Goal: Information Seeking & Learning: Learn about a topic

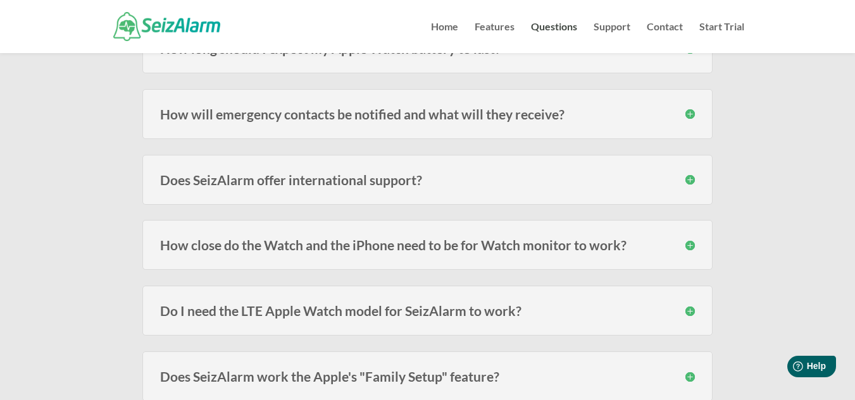
scroll to position [166, 0]
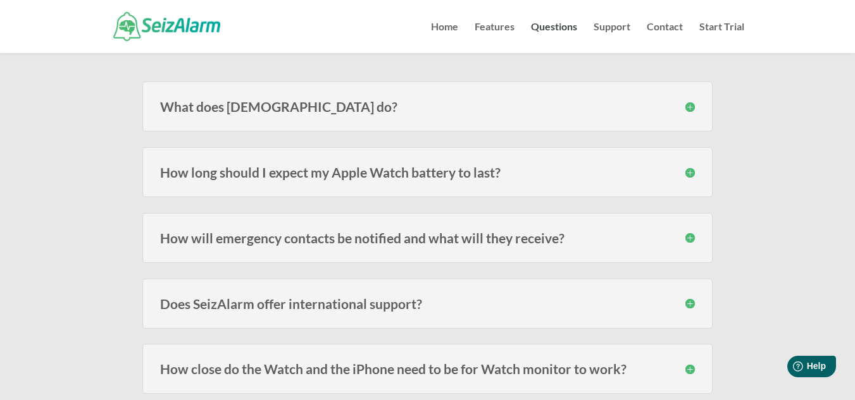
click at [604, 120] on div "What does [DEMOGRAPHIC_DATA] do? SeizAlarm detects irregular/abnormal movement …" at bounding box center [427, 107] width 570 height 50
click at [690, 109] on h3 "What does [DEMOGRAPHIC_DATA] do?" at bounding box center [427, 106] width 535 height 13
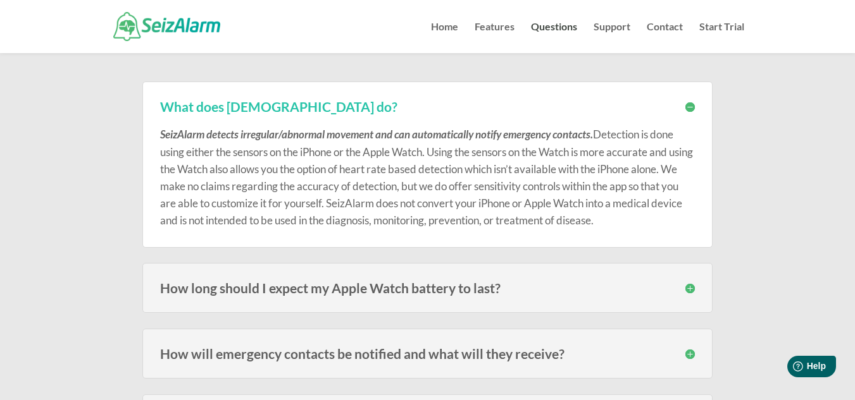
click at [690, 109] on h3 "What does [DEMOGRAPHIC_DATA] do?" at bounding box center [427, 106] width 535 height 13
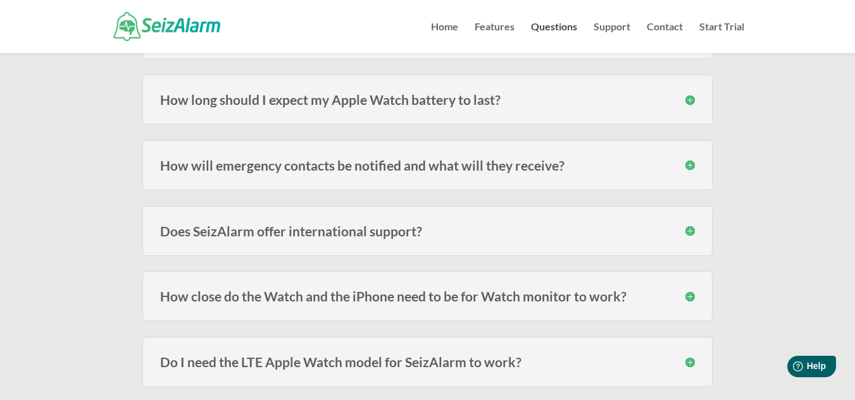
scroll to position [240, 0]
click at [609, 158] on h3 "How will emergency contacts be notified and what will they receive?" at bounding box center [427, 164] width 535 height 13
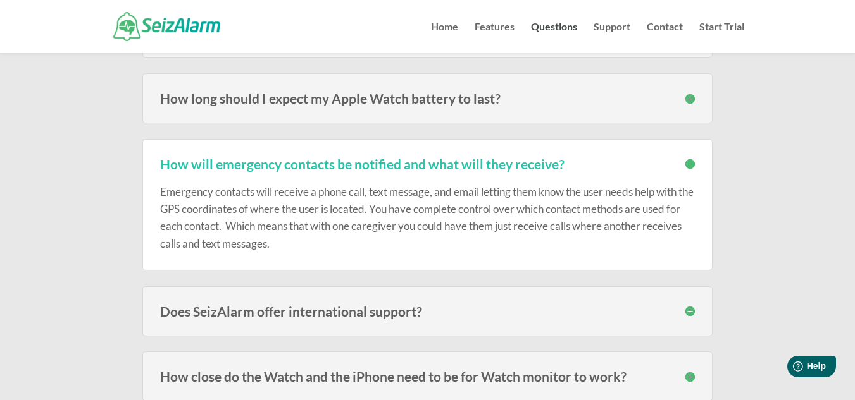
click at [682, 166] on h3 "How will emergency contacts be notified and what will they receive?" at bounding box center [427, 164] width 535 height 13
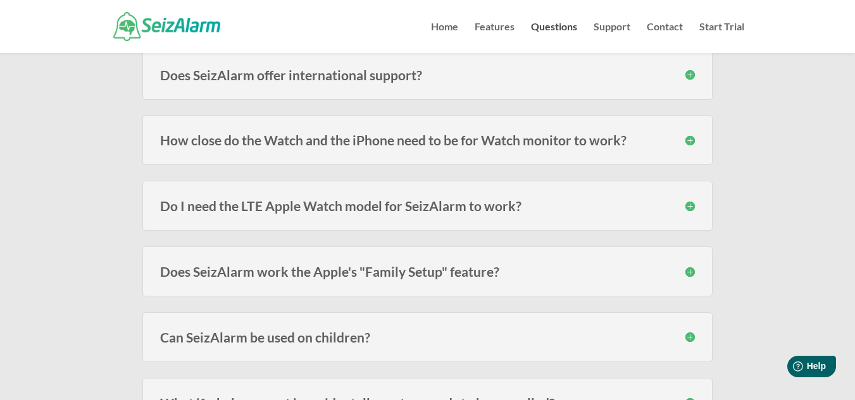
scroll to position [396, 0]
click at [621, 141] on h3 "How close do the Watch and the iPhone need to be for Watch monitor to work?" at bounding box center [427, 139] width 535 height 13
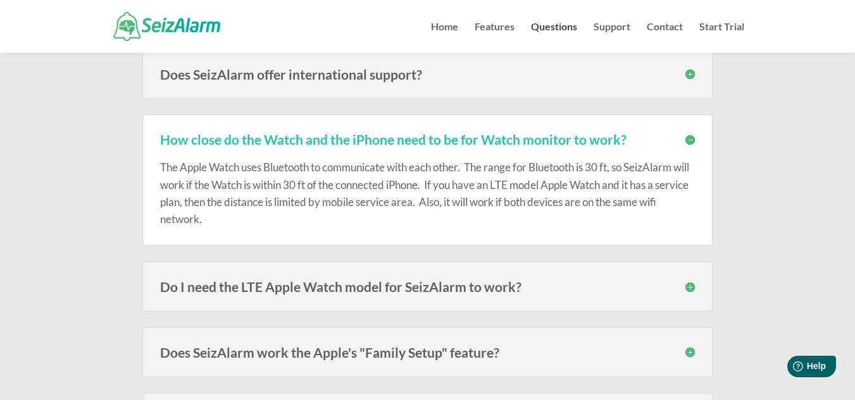
click at [621, 141] on h3 "How close do the Watch and the iPhone need to be for Watch monitor to work?" at bounding box center [427, 139] width 535 height 13
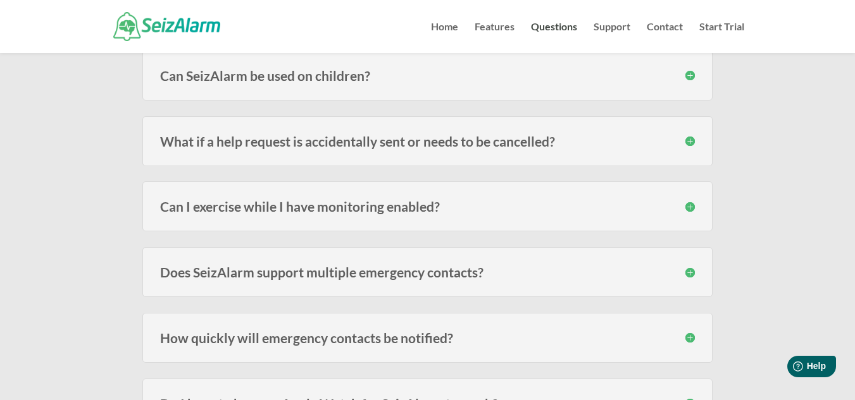
scroll to position [660, 0]
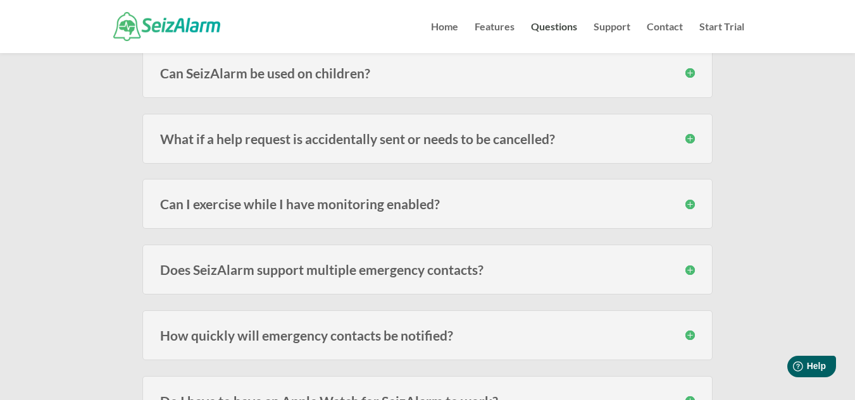
click at [571, 149] on div "What if a help request is accidentally sent or needs to be cancelled? Once a he…" at bounding box center [427, 139] width 570 height 50
click at [567, 131] on div "What if a help request is accidentally sent or needs to be cancelled? Once a he…" at bounding box center [427, 139] width 570 height 50
click at [533, 147] on div "What if a help request is accidentally sent or needs to be cancelled? Once a he…" at bounding box center [427, 139] width 570 height 50
click at [691, 139] on h3 "What if a help request is accidentally sent or needs to be cancelled?" at bounding box center [427, 138] width 535 height 13
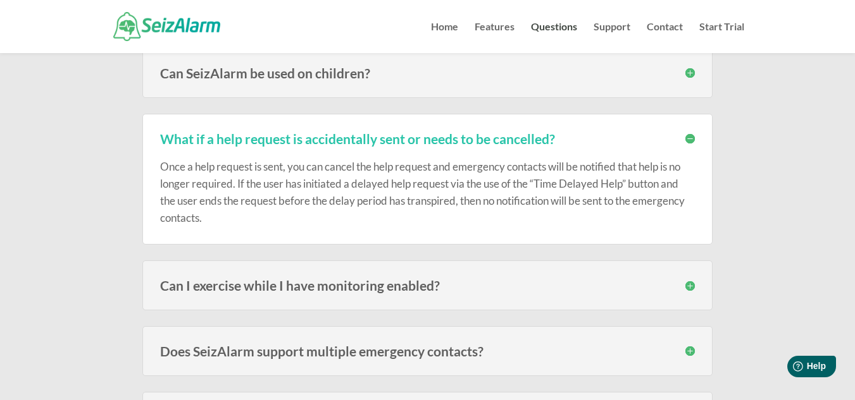
click at [691, 139] on h3 "What if a help request is accidentally sent or needs to be cancelled?" at bounding box center [427, 138] width 535 height 13
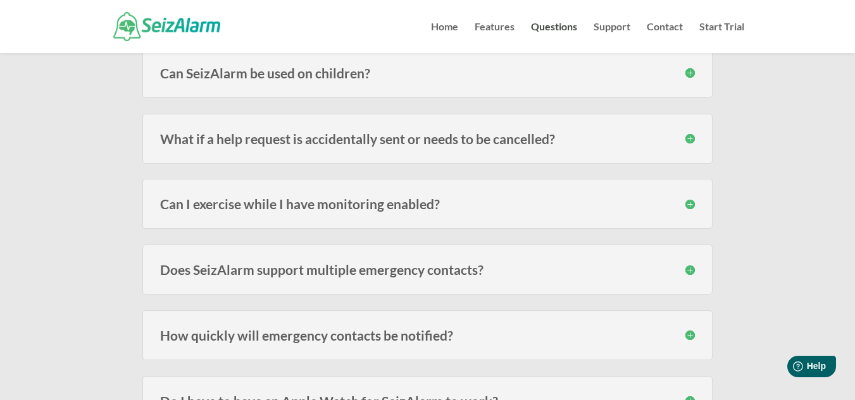
click at [690, 203] on h3 "Can I exercise while I have monitoring enabled?" at bounding box center [427, 203] width 535 height 13
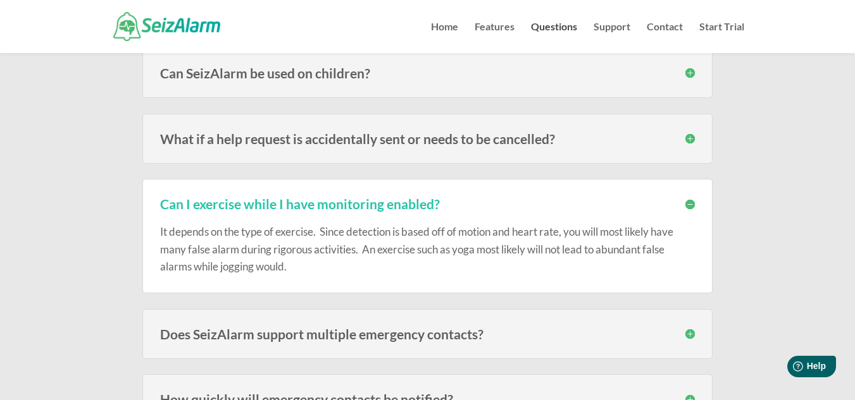
click at [691, 207] on h3 "Can I exercise while I have monitoring enabled?" at bounding box center [427, 203] width 535 height 13
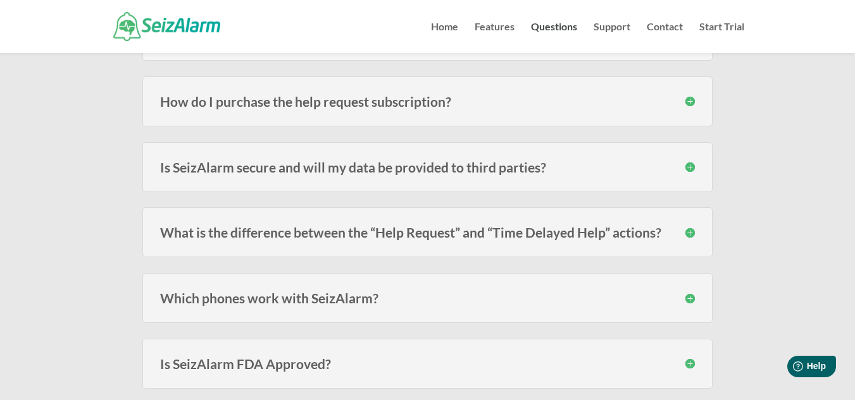
scroll to position [1157, 0]
click at [678, 103] on h3 "How do I purchase the help request subscription?" at bounding box center [427, 100] width 535 height 13
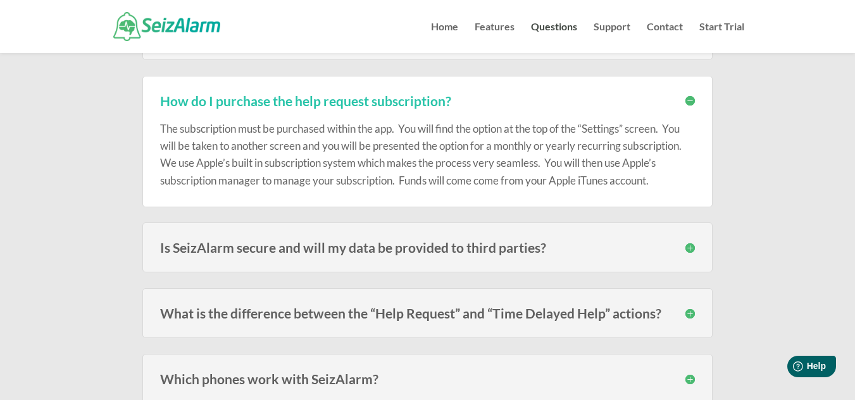
click at [678, 103] on h3 "How do I purchase the help request subscription?" at bounding box center [427, 100] width 535 height 13
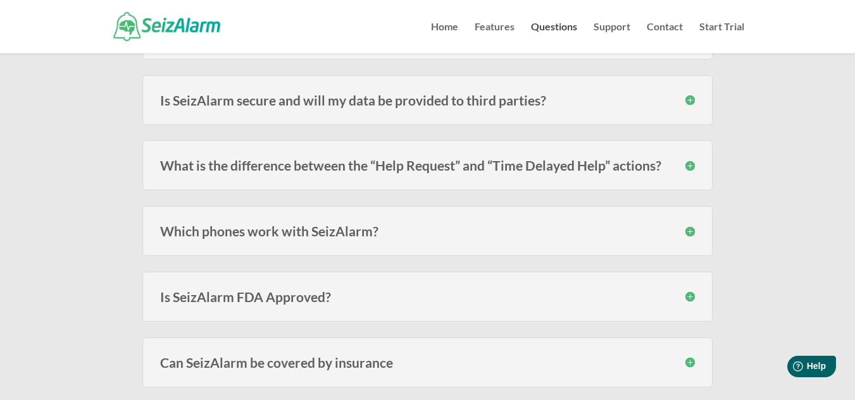
scroll to position [1244, 0]
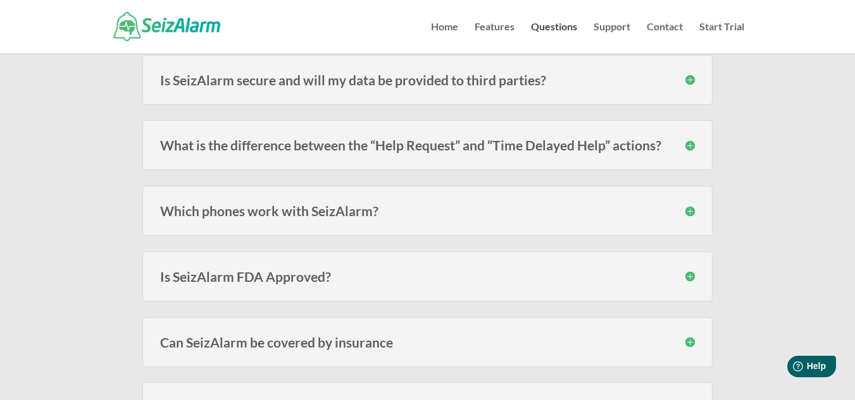
click at [618, 61] on div "Is SeizAlarm secure and will my data be provided to third parties? Your data is…" at bounding box center [427, 80] width 570 height 50
click at [639, 86] on h3 "Is SeizAlarm secure and will my data be provided to third parties?" at bounding box center [427, 79] width 535 height 13
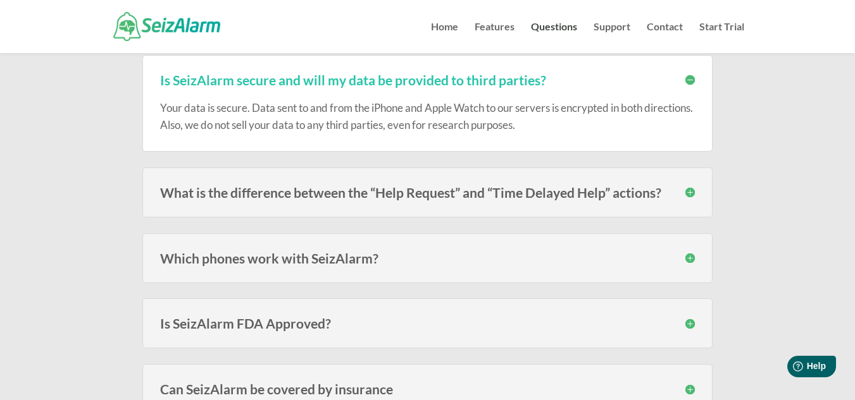
click at [685, 82] on h3 "Is SeizAlarm secure and will my data be provided to third parties?" at bounding box center [427, 79] width 535 height 13
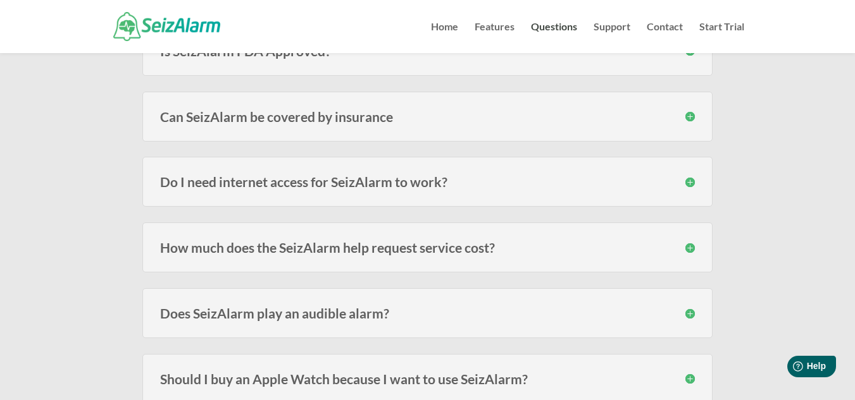
scroll to position [1442, 0]
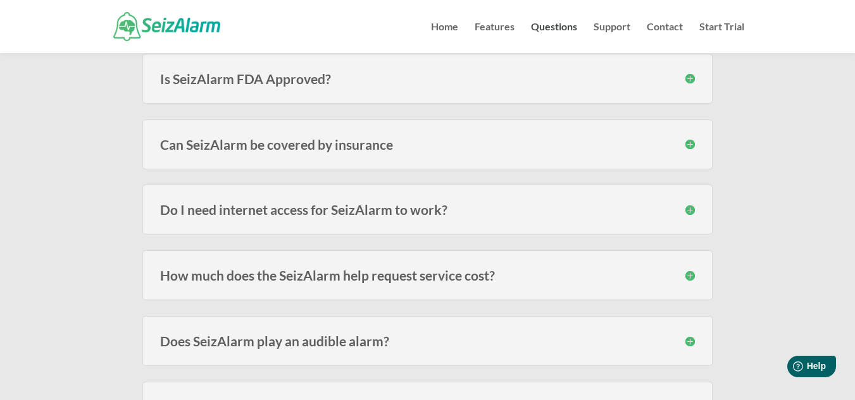
click at [595, 81] on h3 "Is SeizAlarm FDA Approved?" at bounding box center [427, 78] width 535 height 13
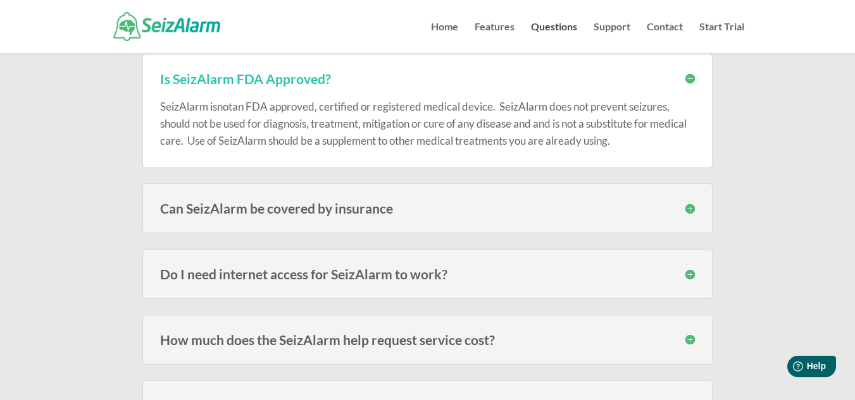
click at [595, 81] on h3 "Is SeizAlarm FDA Approved?" at bounding box center [427, 78] width 535 height 13
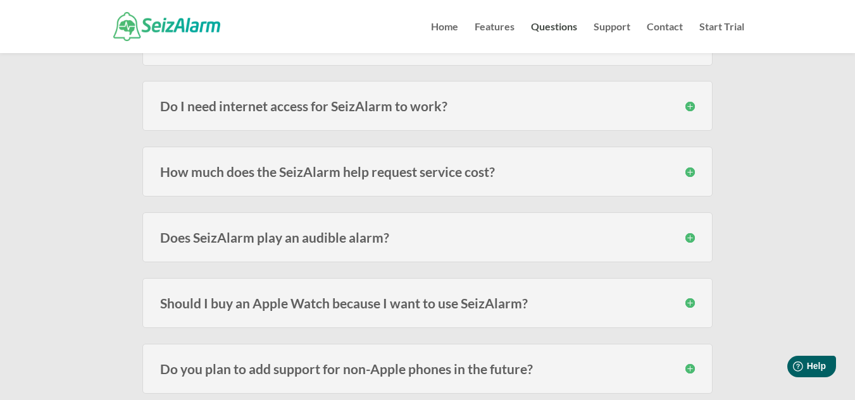
scroll to position [1548, 0]
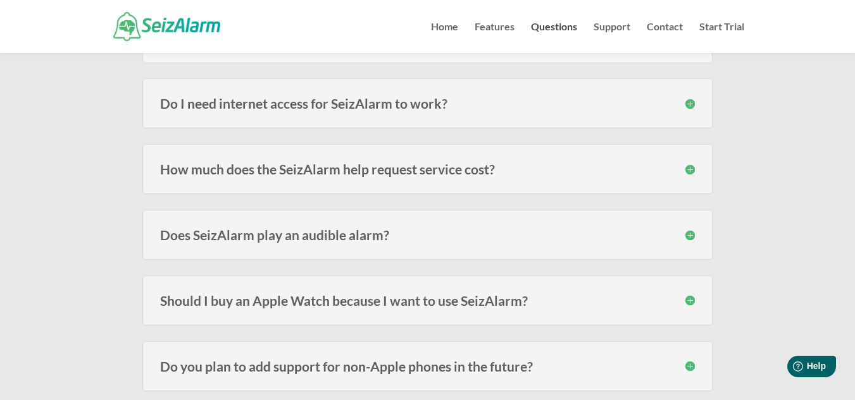
click at [552, 163] on h3 "How much does the SeizAlarm help request service cost?" at bounding box center [427, 169] width 535 height 13
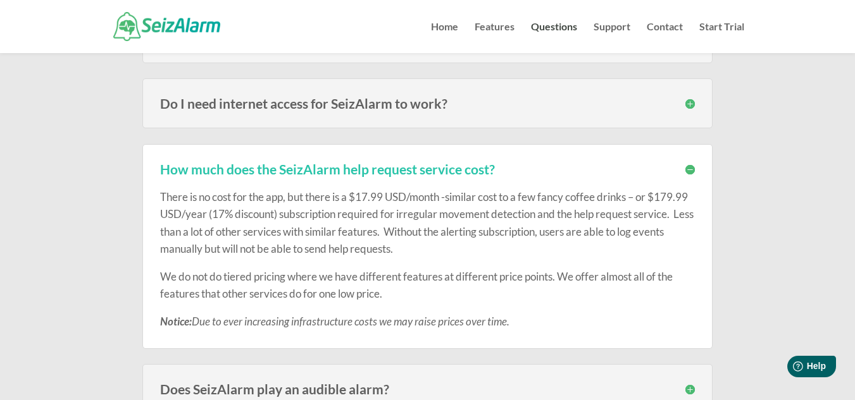
click at [669, 171] on h3 "How much does the SeizAlarm help request service cost?" at bounding box center [427, 169] width 535 height 13
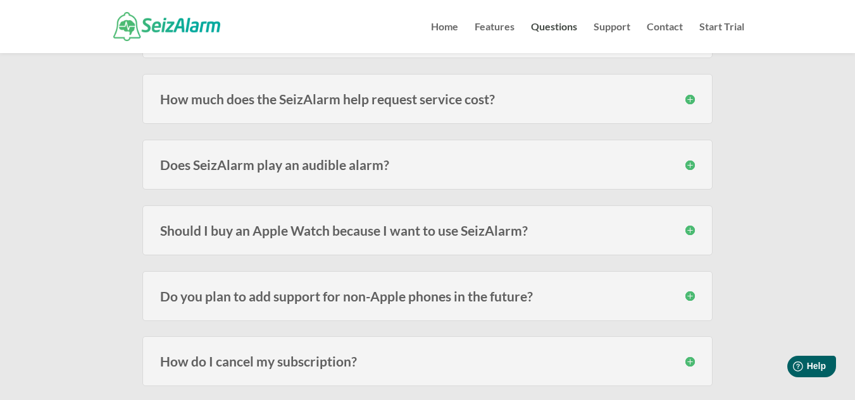
scroll to position [1625, 0]
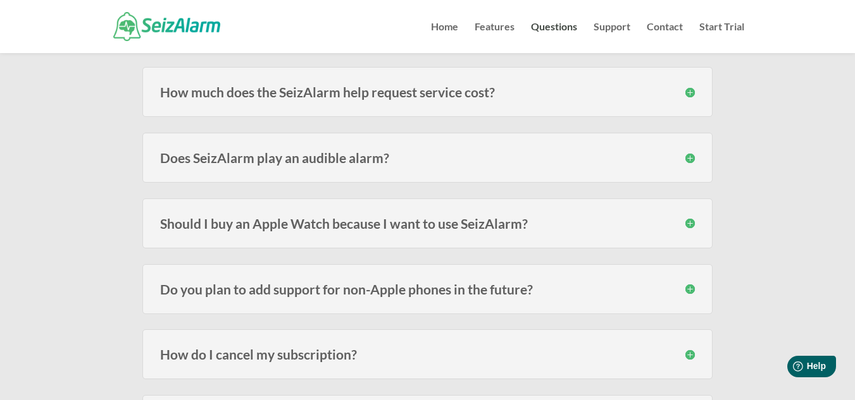
click at [621, 140] on div "Does SeizAlarm play an audible alarm? Yes, in addition to contacting your emerg…" at bounding box center [427, 158] width 570 height 50
click at [627, 152] on h3 "Does SeizAlarm play an audible alarm?" at bounding box center [427, 157] width 535 height 13
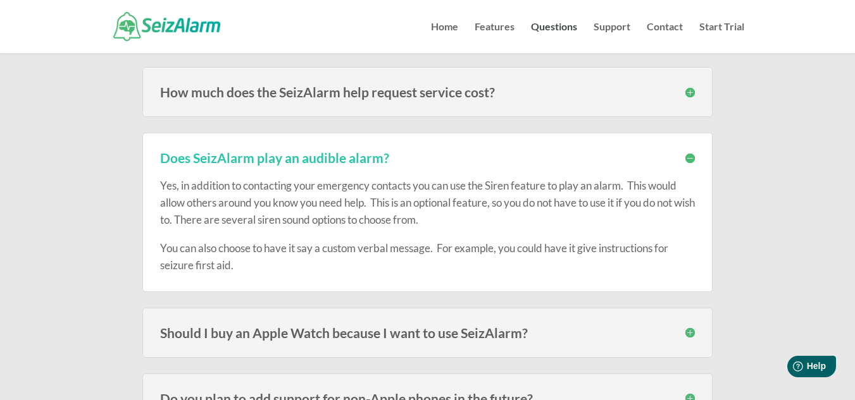
click at [647, 155] on h3 "Does SeizAlarm play an audible alarm?" at bounding box center [427, 157] width 535 height 13
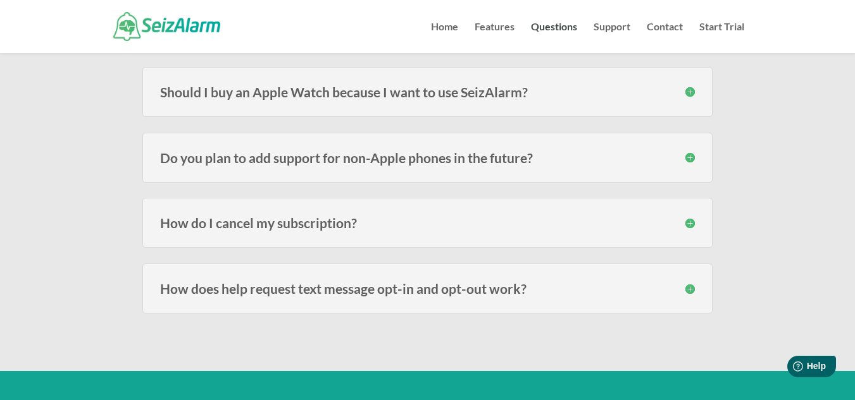
scroll to position [1759, 0]
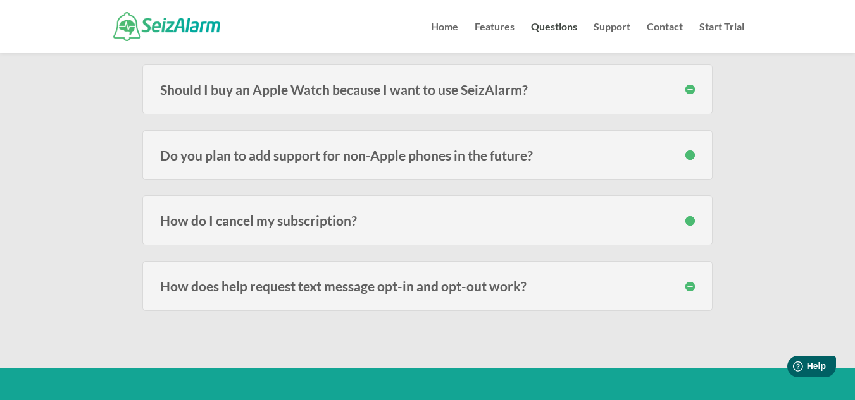
click at [609, 87] on h3 "Should I buy an Apple Watch because I want to use SeizAlarm?" at bounding box center [427, 89] width 535 height 13
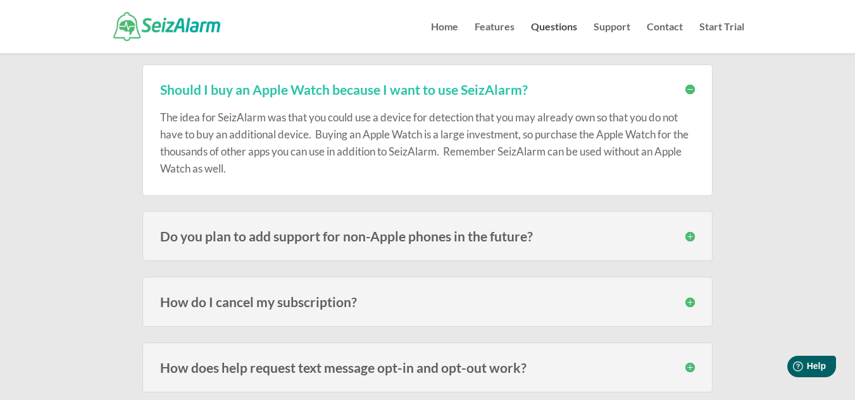
click at [609, 87] on h3 "Should I buy an Apple Watch because I want to use SeizAlarm?" at bounding box center [427, 89] width 535 height 13
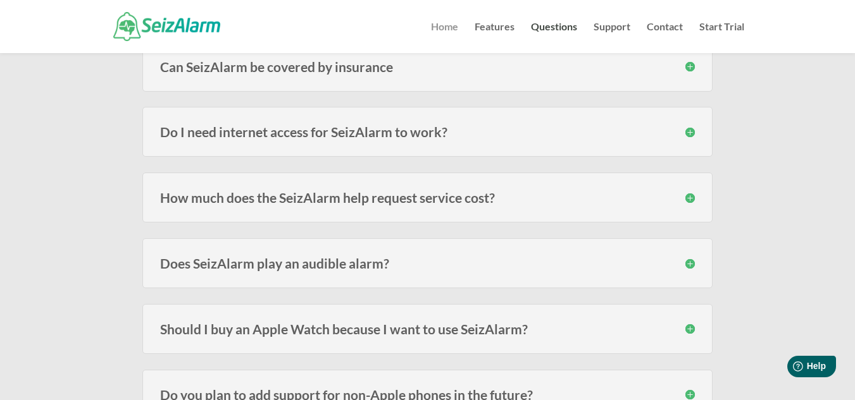
scroll to position [1519, 0]
